Goal: Transaction & Acquisition: Purchase product/service

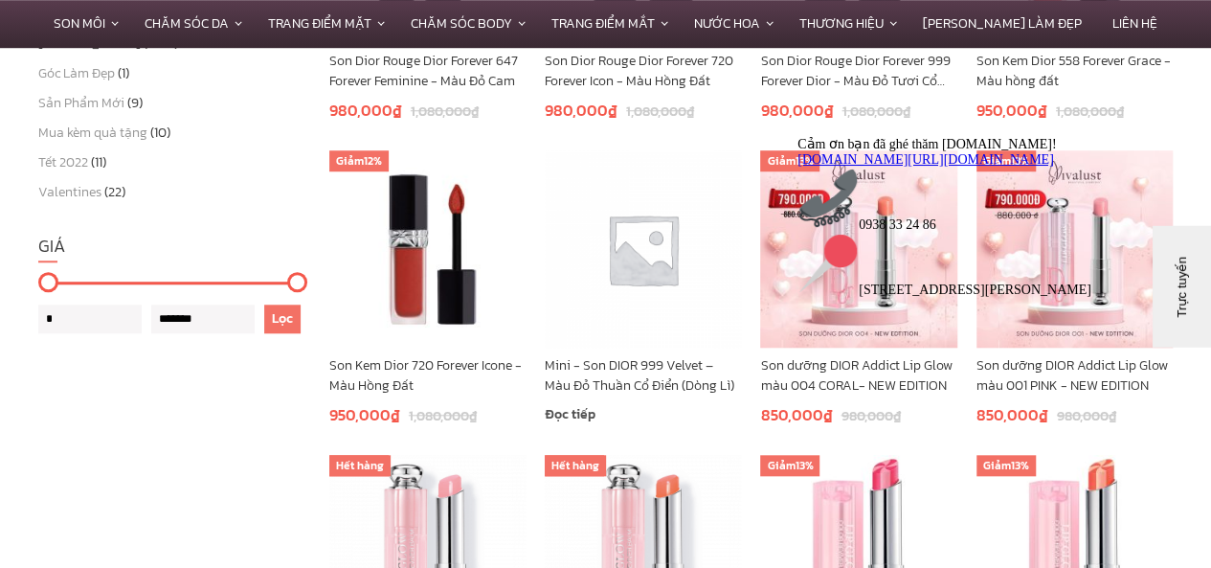
scroll to position [670, 0]
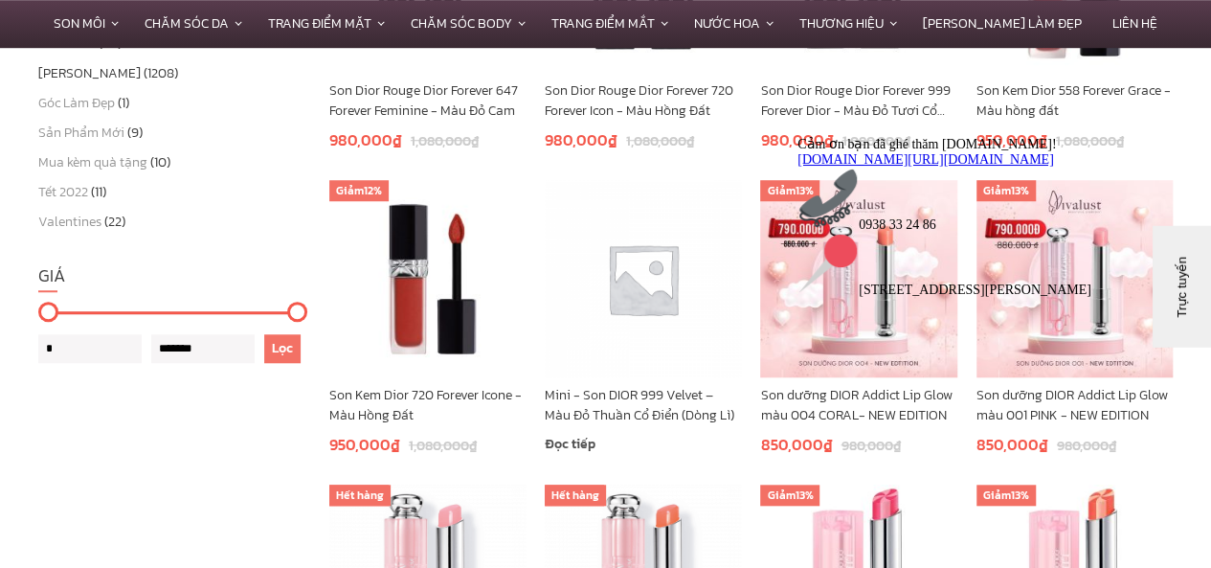
click at [645, 413] on link "Mini - Son DIOR 999 Velvet – Màu Đỏ Thuần Cổ Điển (Dòng Lì)" at bounding box center [643, 405] width 196 height 40
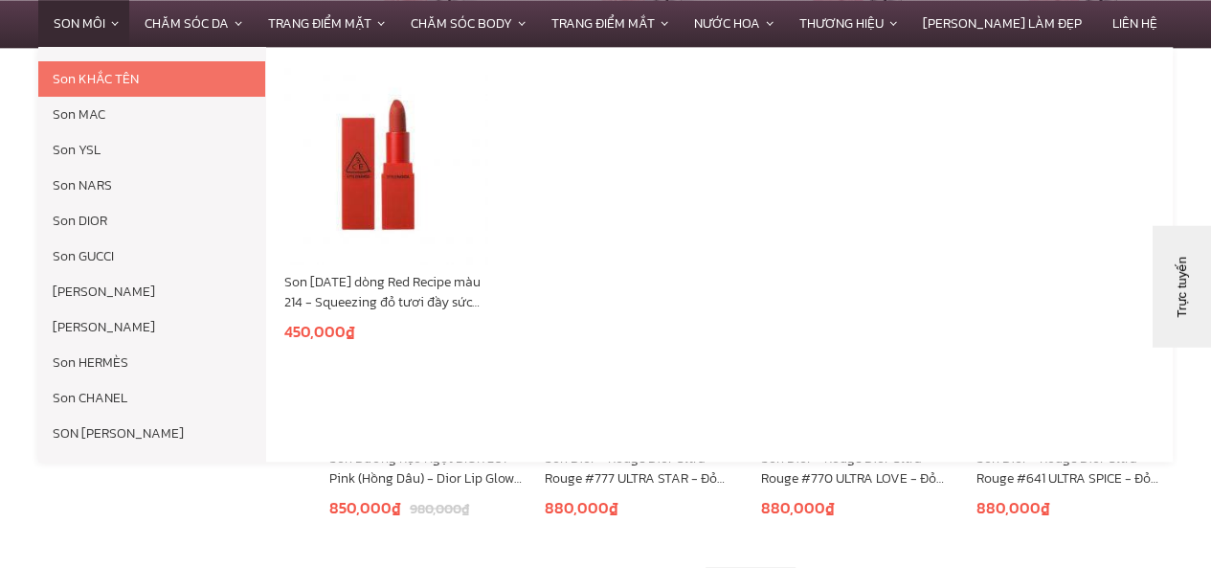
scroll to position [1149, 0]
